Goal: Transaction & Acquisition: Purchase product/service

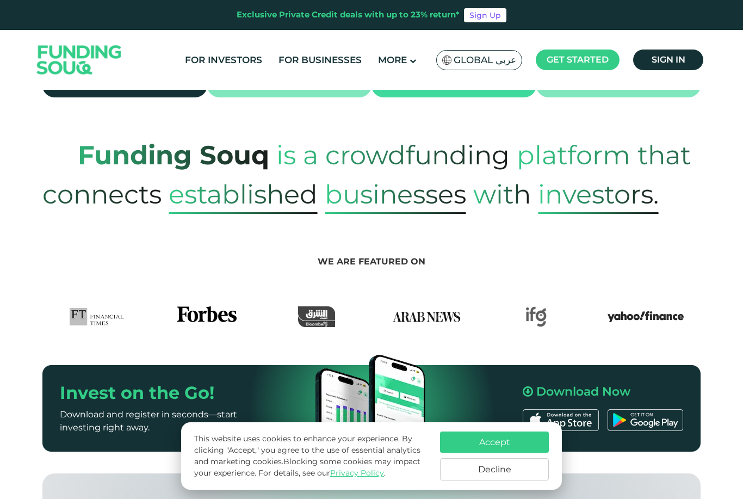
click at [531, 452] on button "Accept" at bounding box center [494, 441] width 109 height 21
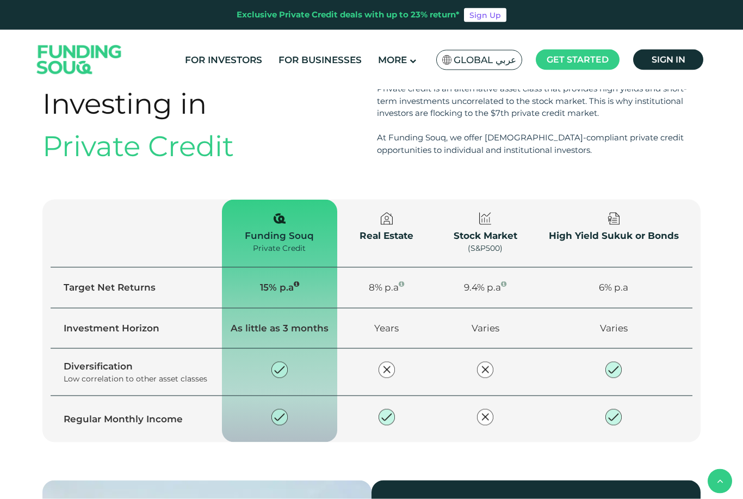
scroll to position [1243, 0]
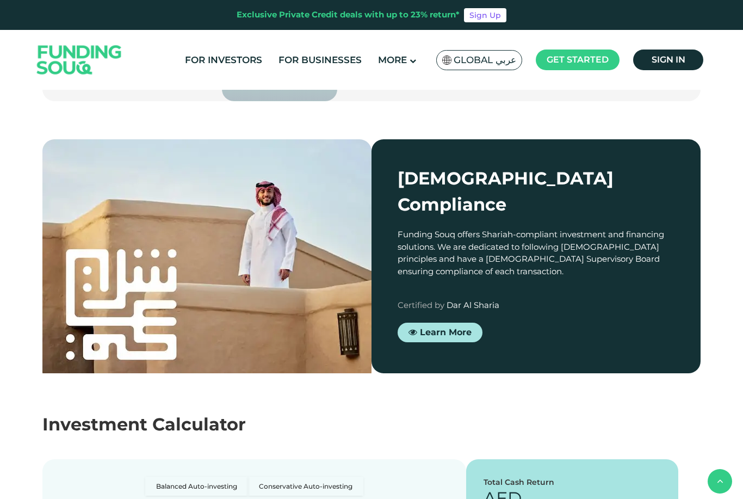
type tc-range-slider "4"
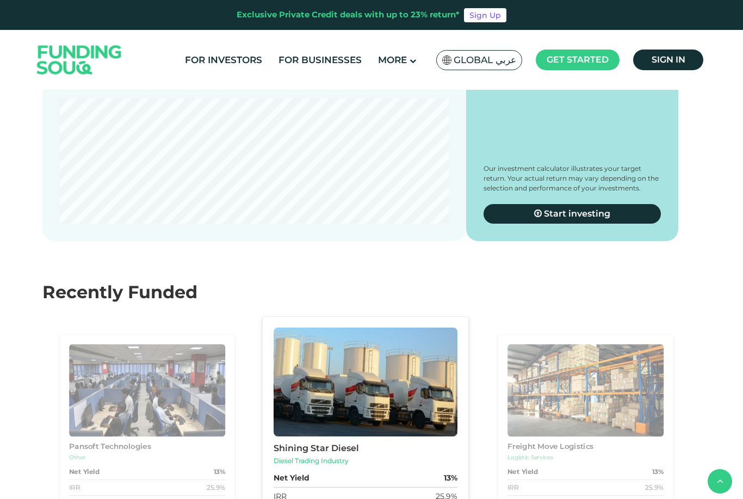
scroll to position [2205, 0]
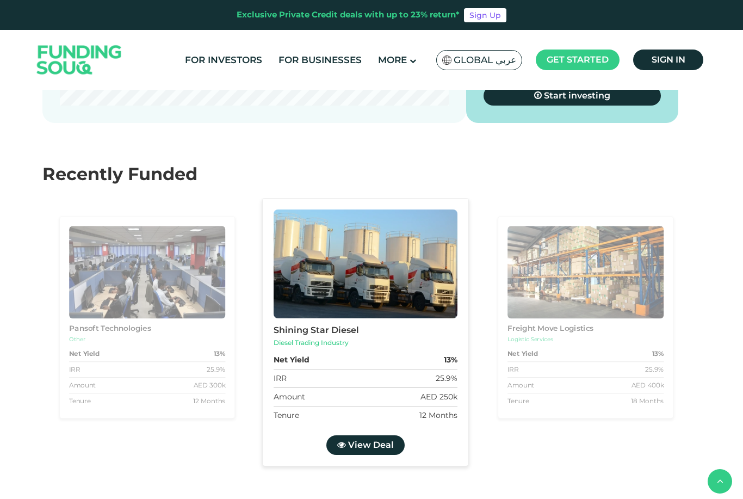
click at [494, 43] on div "For Investors For Businesses More About Us Global عربي" at bounding box center [371, 60] width 674 height 60
click at [494, 42] on div "For Investors For Businesses More About Us Global عربي" at bounding box center [371, 60] width 674 height 60
click at [481, 69] on div "Global عربي" at bounding box center [479, 60] width 86 height 20
click at [475, 64] on span "Global عربي" at bounding box center [485, 60] width 63 height 13
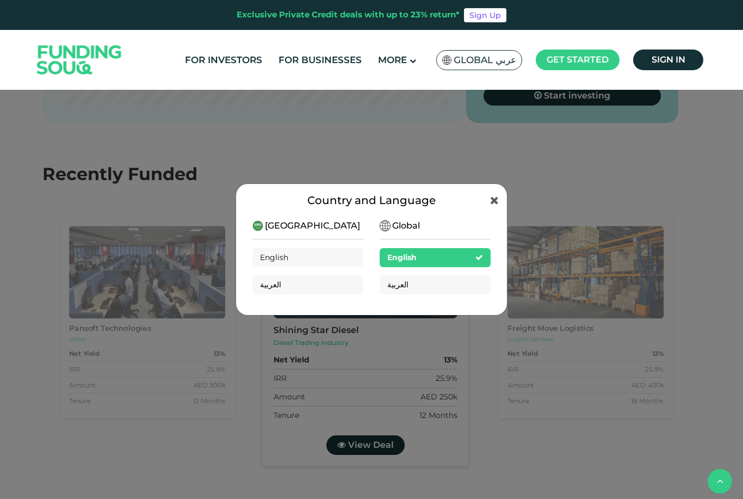
click at [566, 217] on div "Country and Language Saudi Arabia English العربية Global English العربية" at bounding box center [371, 249] width 743 height 499
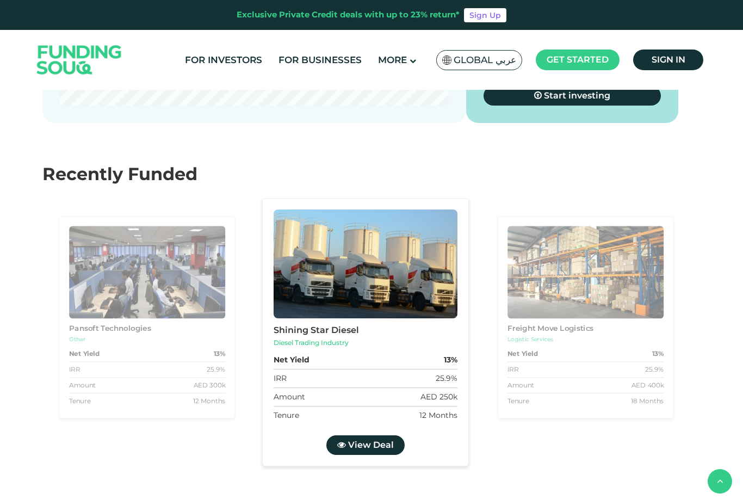
click at [408, 46] on div "For Investors For Businesses More About Us Global عربي" at bounding box center [371, 60] width 674 height 60
click at [255, 54] on link "For Investors" at bounding box center [223, 60] width 83 height 18
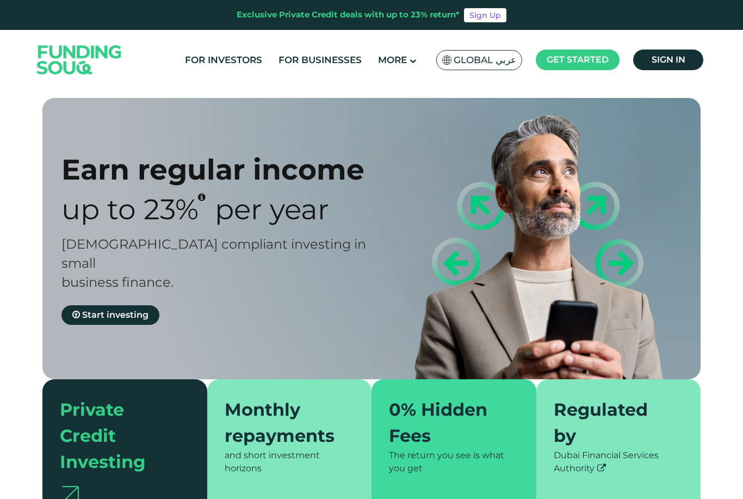
type tc-range-slider "4"
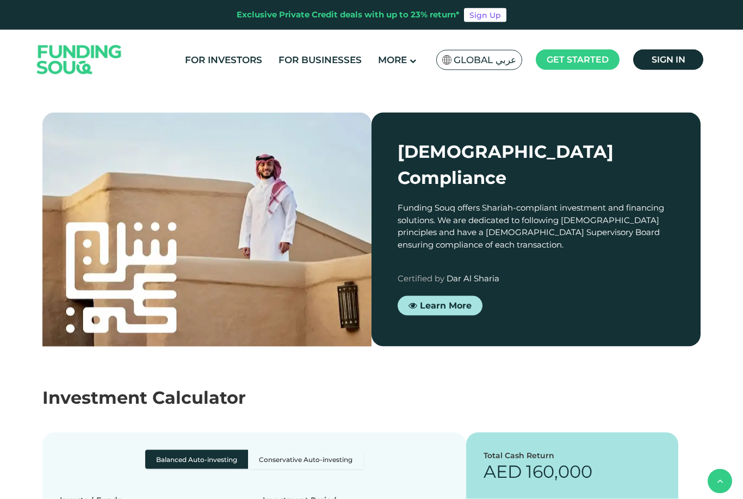
scroll to position [910, 0]
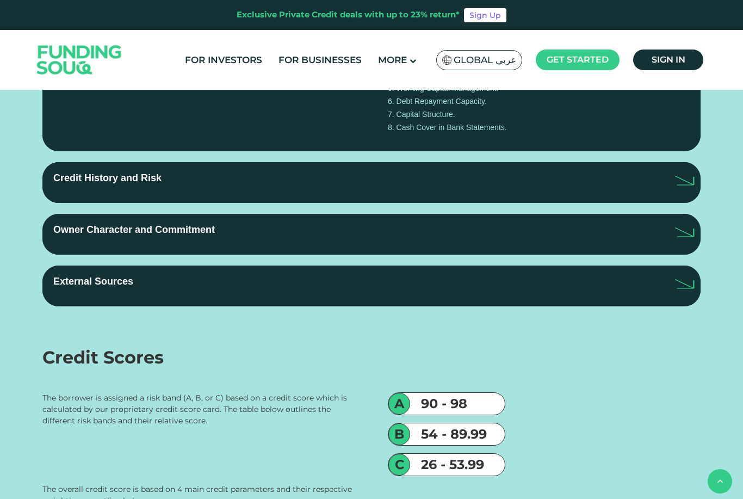
scroll to position [2102, 0]
